Goal: Task Accomplishment & Management: Complete application form

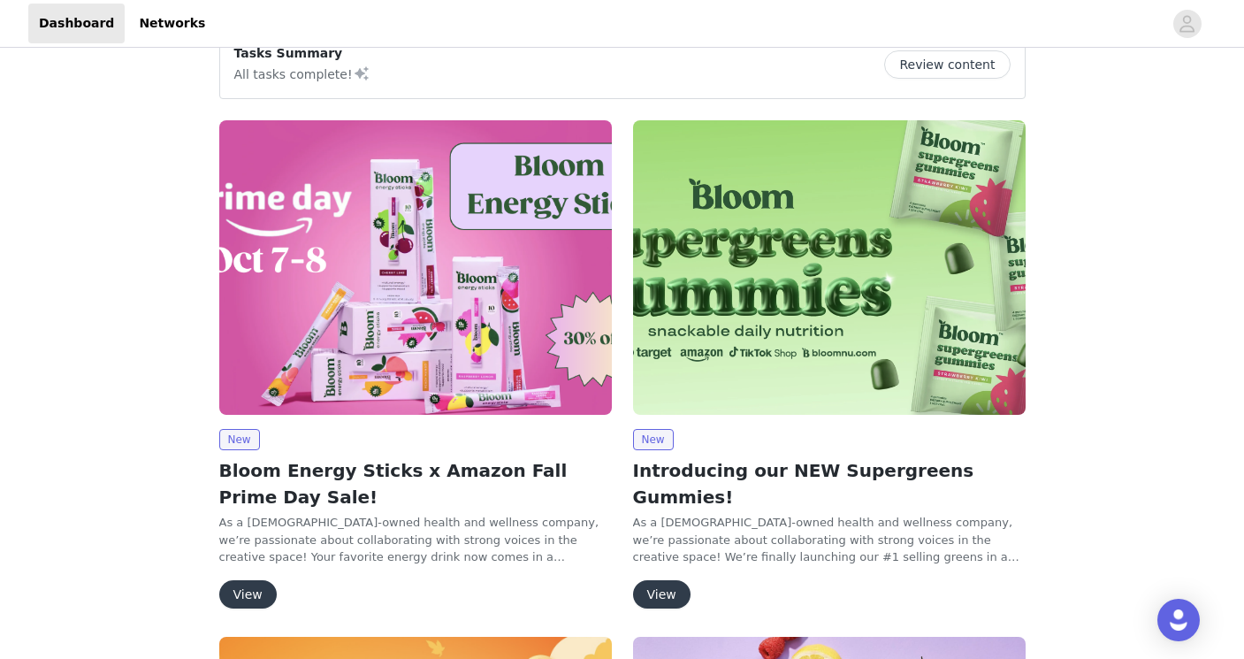
scroll to position [37, 0]
click at [255, 592] on button "View" at bounding box center [247, 593] width 57 height 28
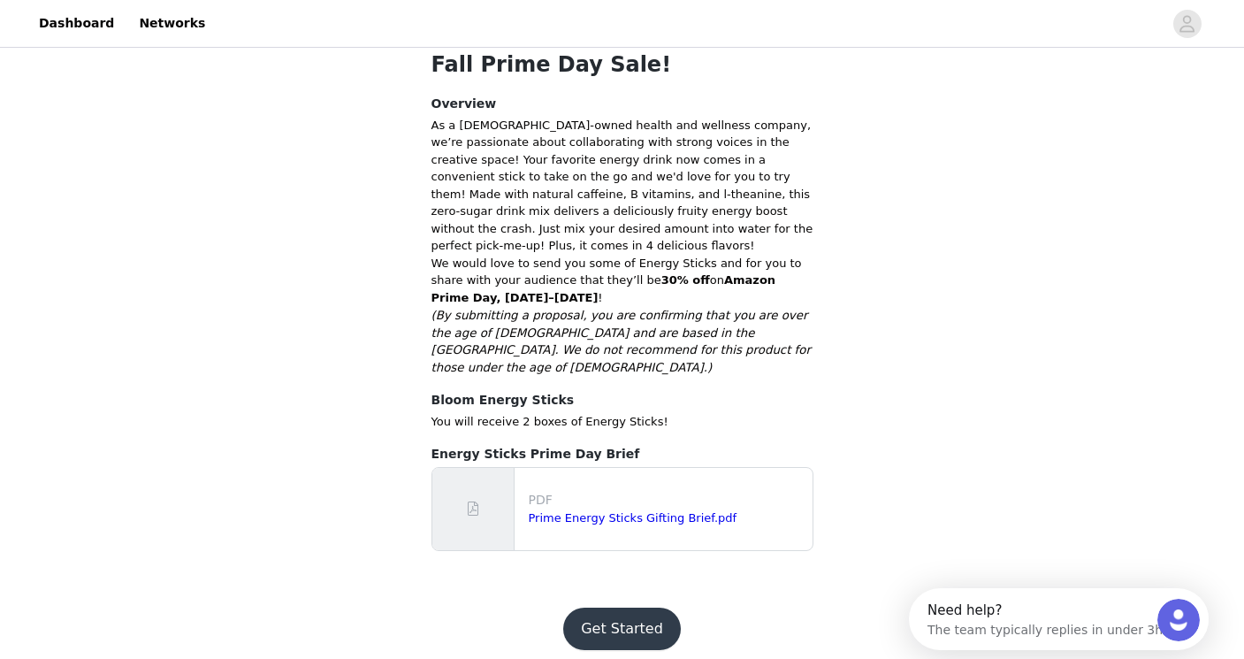
scroll to position [339, 0]
click at [611, 609] on button "Get Started" at bounding box center [622, 630] width 118 height 42
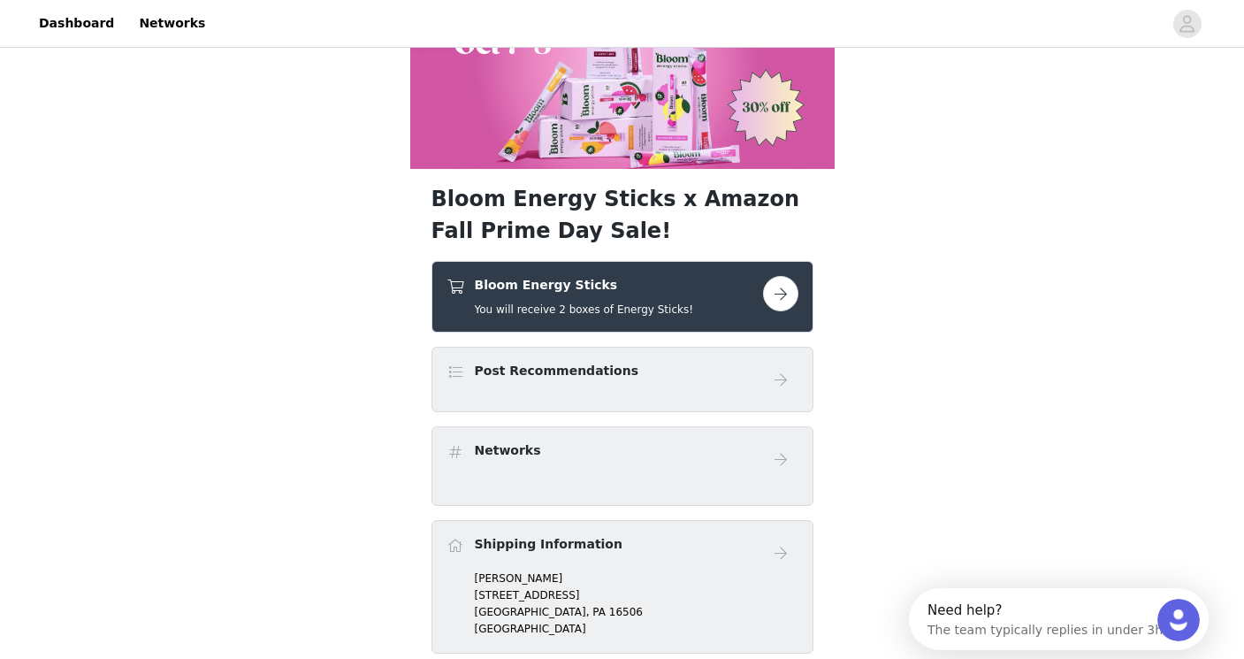
scroll to position [141, 0]
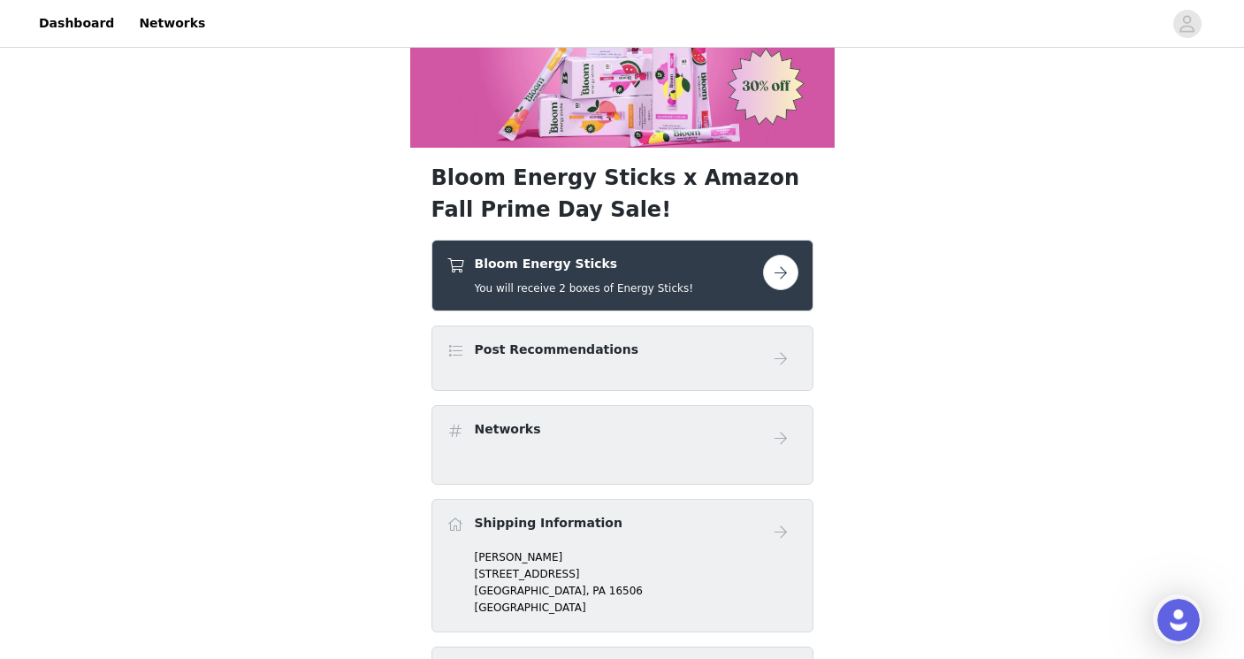
click at [757, 279] on div "Bloom Energy Sticks You will receive 2 boxes of Energy Sticks!" at bounding box center [604, 276] width 316 height 42
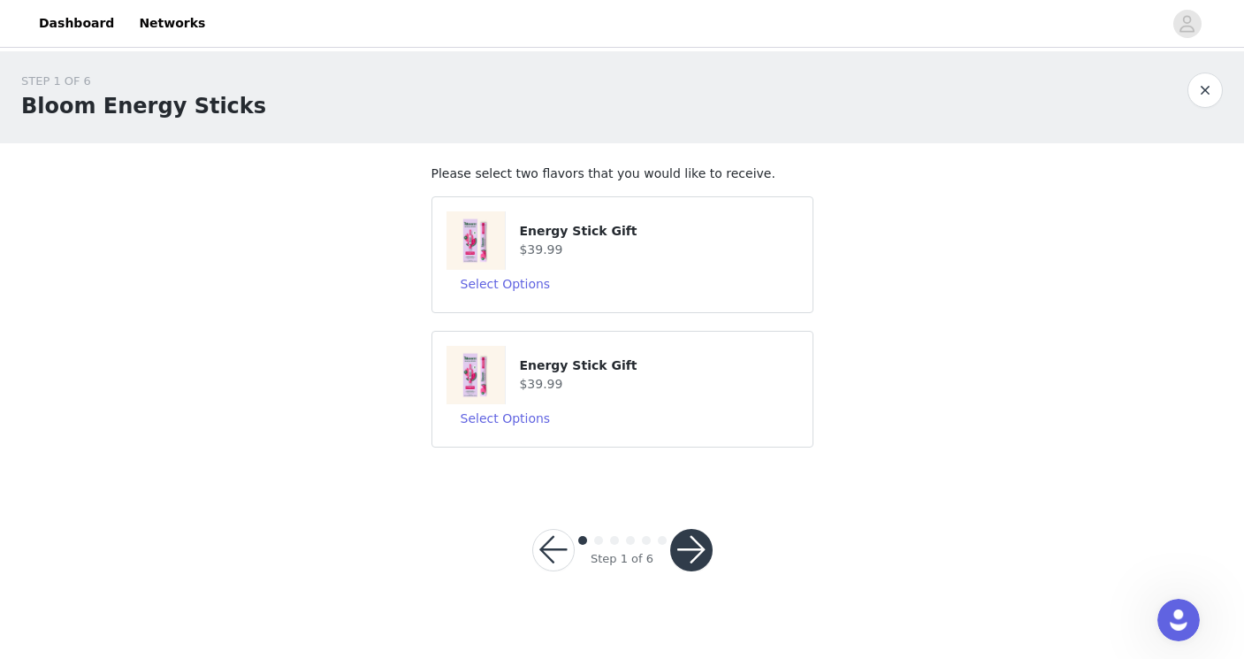
click at [682, 557] on button "button" at bounding box center [691, 550] width 42 height 42
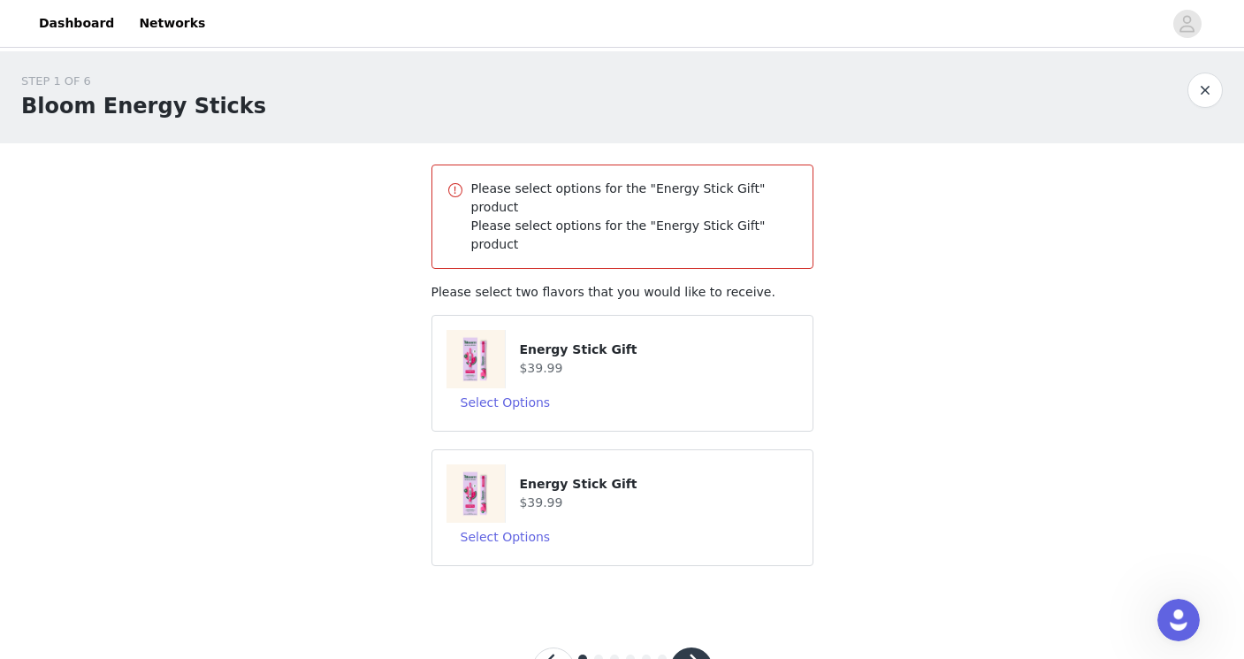
click at [634, 388] on div "Select Options" at bounding box center [622, 402] width 352 height 28
click at [532, 388] on button "Select Options" at bounding box center [505, 402] width 118 height 28
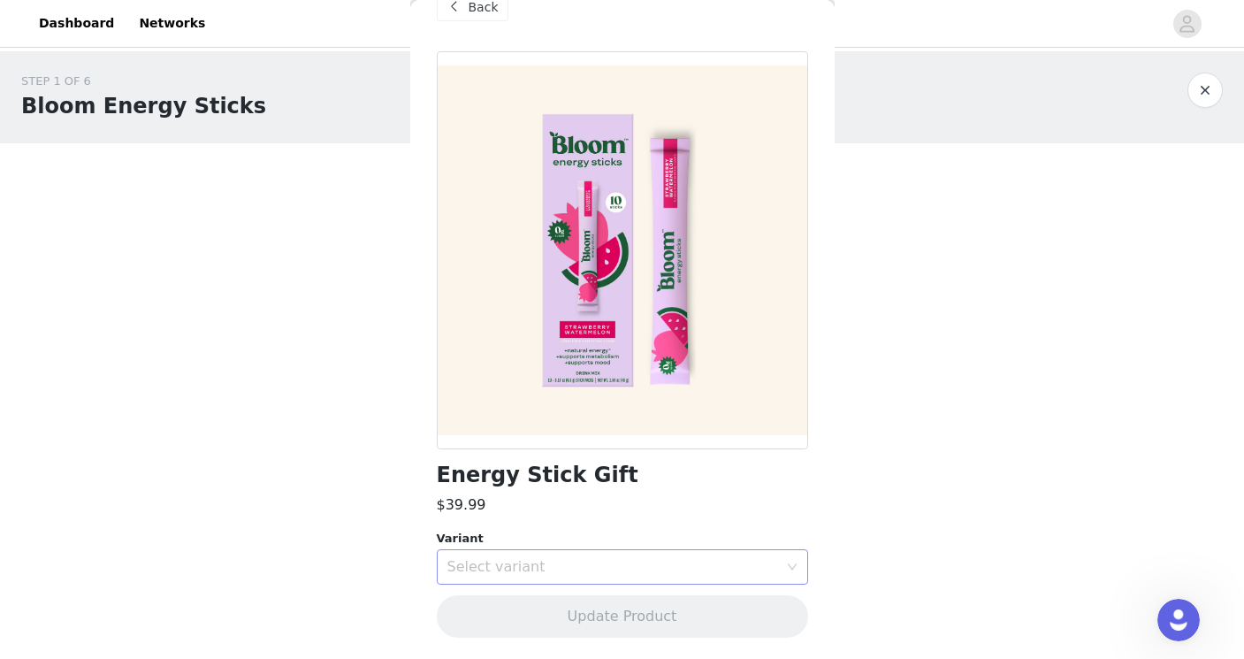
scroll to position [36, 0]
click at [577, 553] on div "Select variant" at bounding box center [616, 568] width 339 height 34
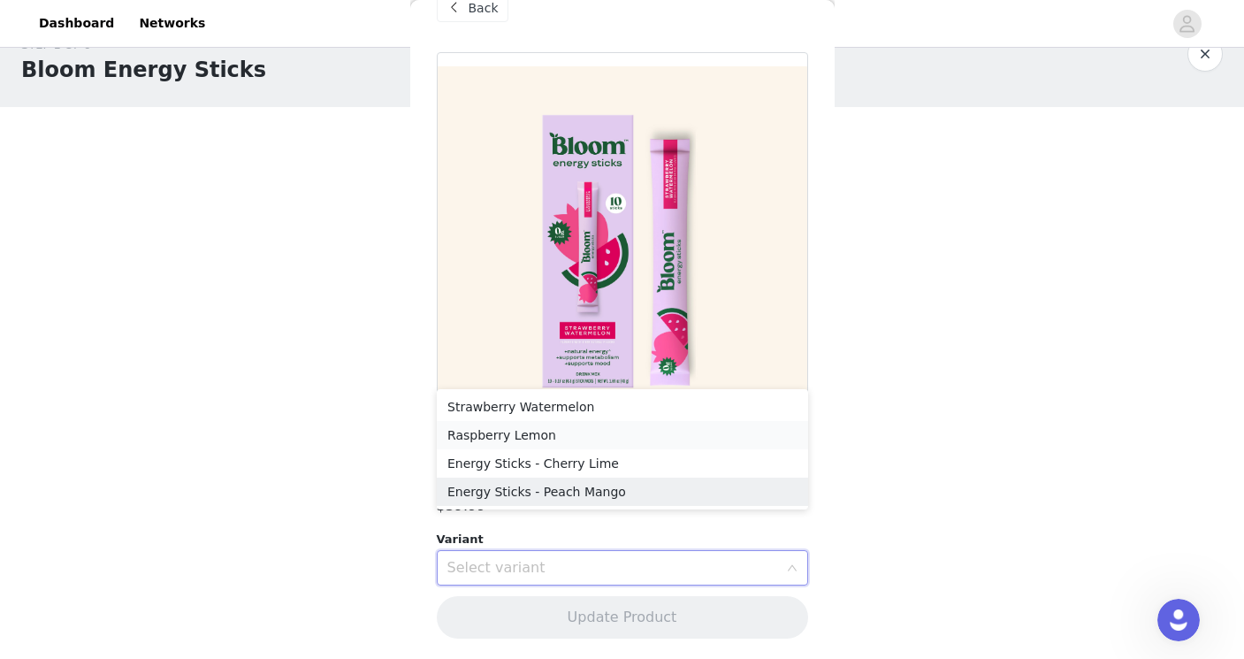
scroll to position [35, 0]
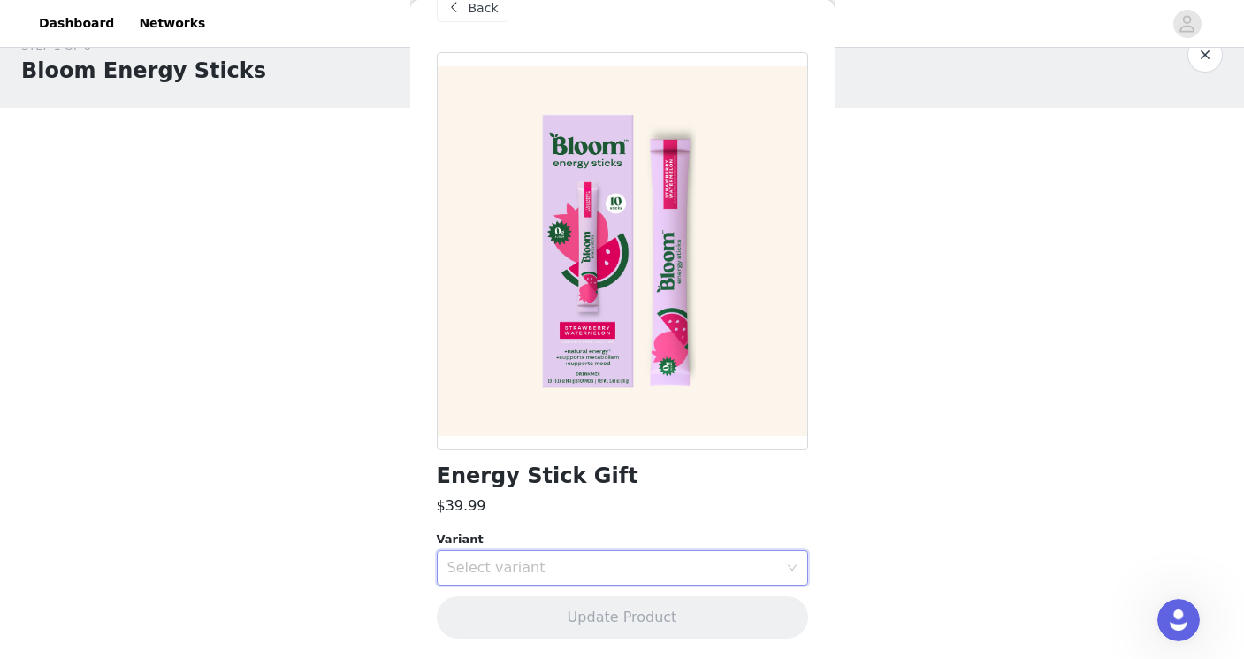
click at [537, 564] on div "Select variant" at bounding box center [612, 568] width 331 height 18
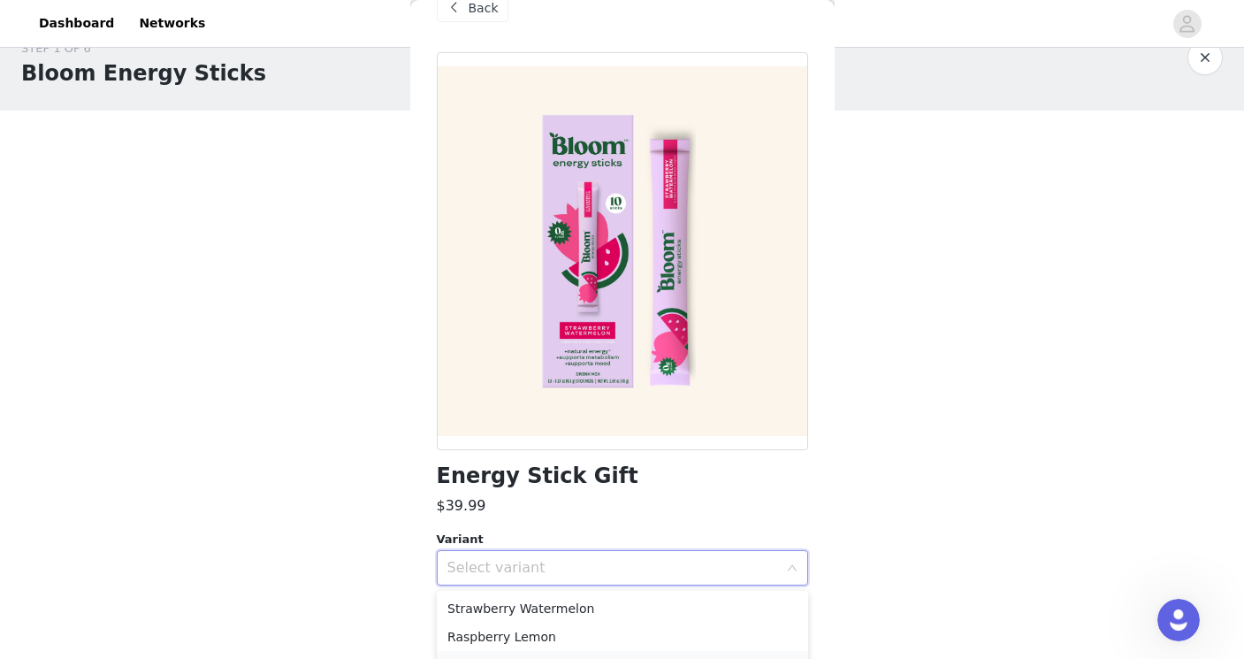
scroll to position [28, 0]
click at [612, 526] on div "Energy Stick Gift $39.99 Variant Select variant Update Product" at bounding box center [622, 355] width 371 height 607
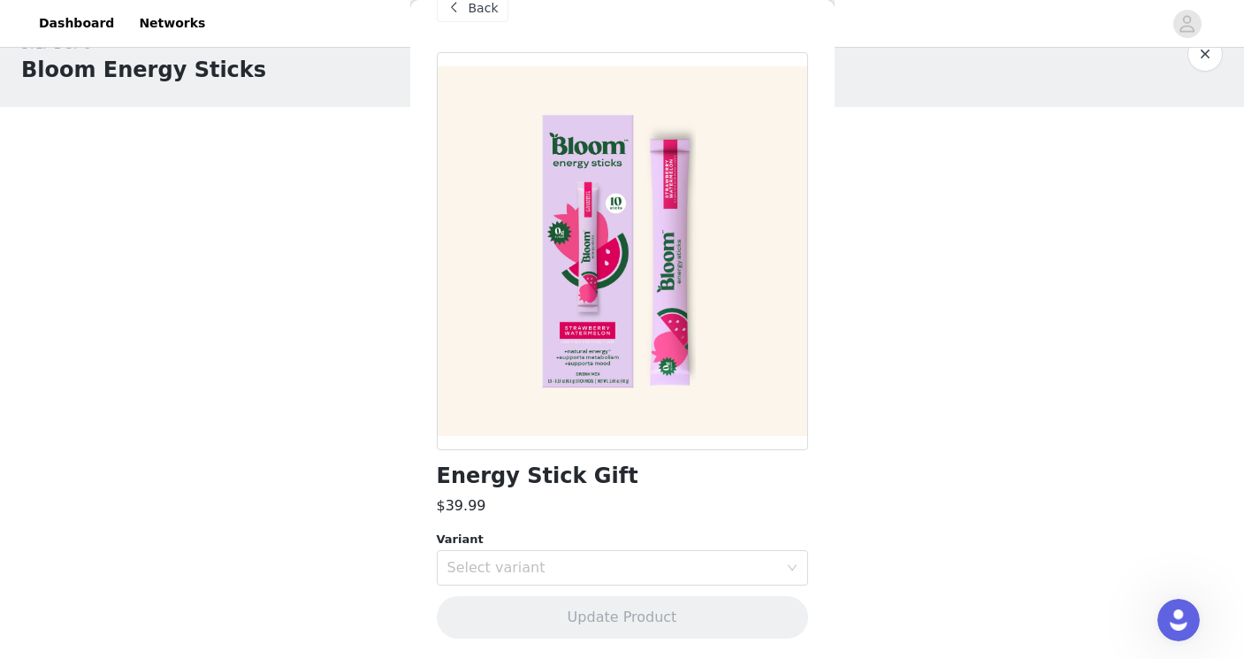
scroll to position [35, 0]
click at [1217, 57] on button "button" at bounding box center [1204, 54] width 35 height 35
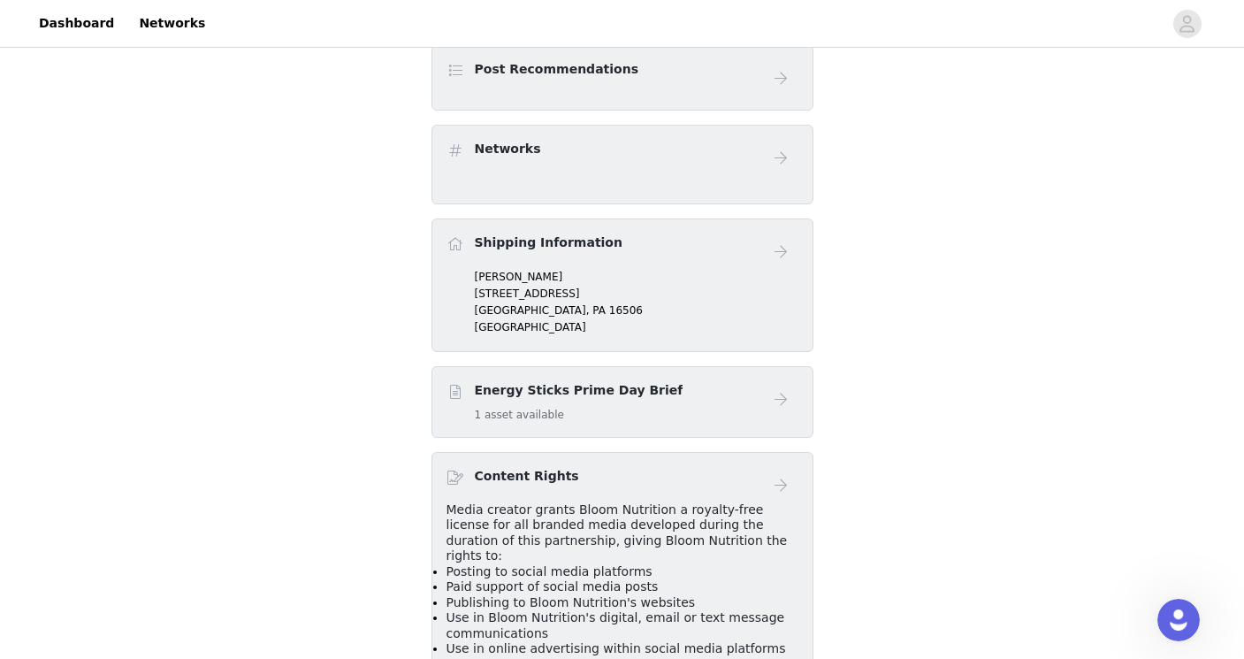
scroll to position [350, 0]
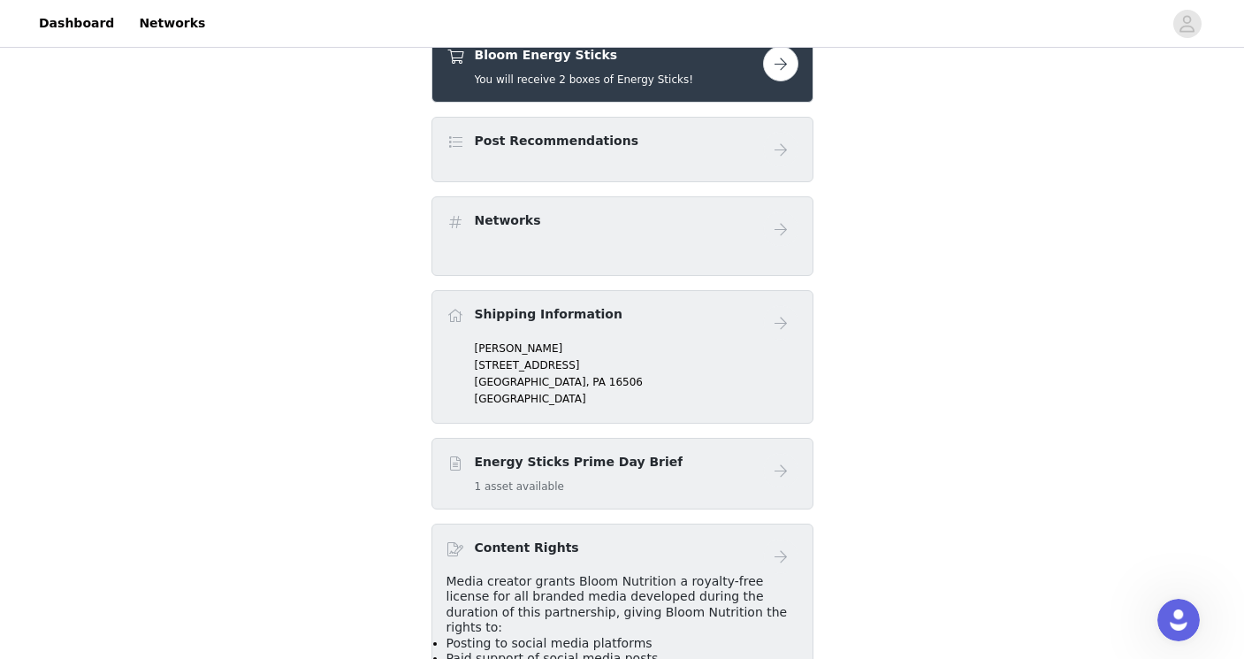
click at [742, 179] on div "Post Recommendations" at bounding box center [622, 149] width 382 height 65
